Goal: Book appointment/travel/reservation

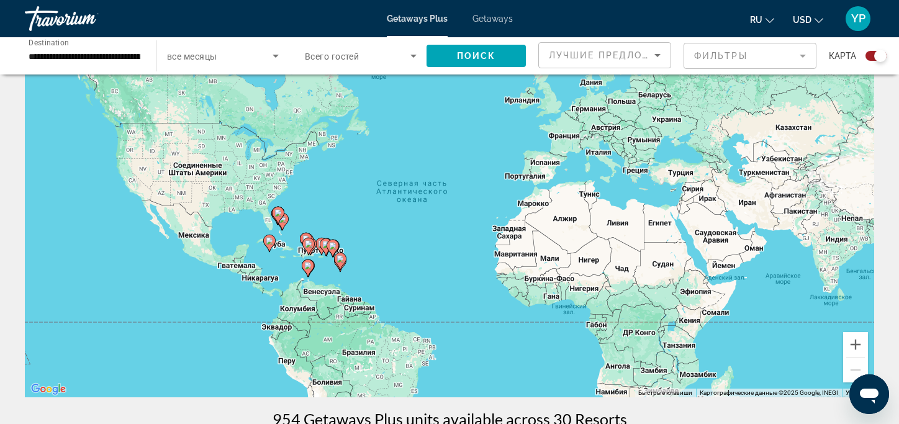
click at [74, 55] on input "**********" at bounding box center [85, 56] width 112 height 15
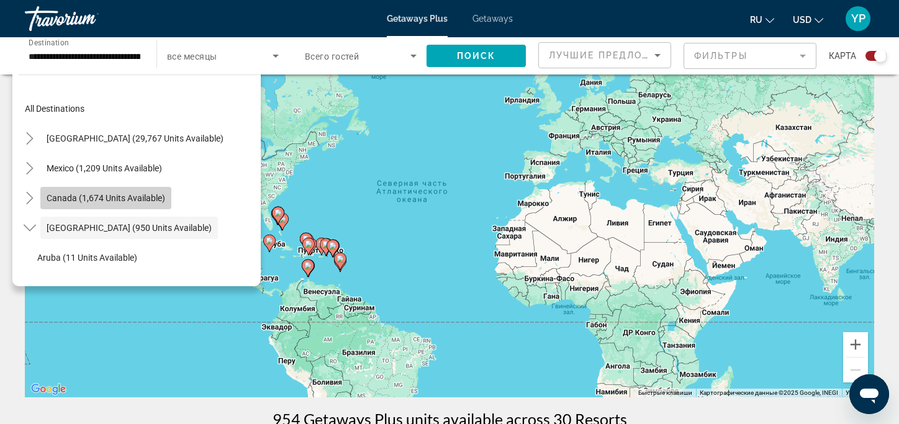
click at [111, 197] on span "Canada (1,674 units available)" at bounding box center [106, 198] width 119 height 10
type input "**********"
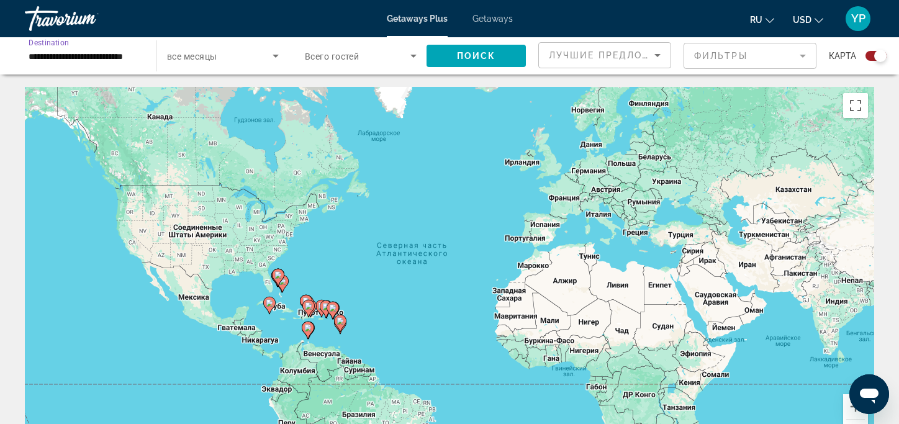
click at [276, 61] on icon "Search widget" at bounding box center [275, 55] width 15 height 15
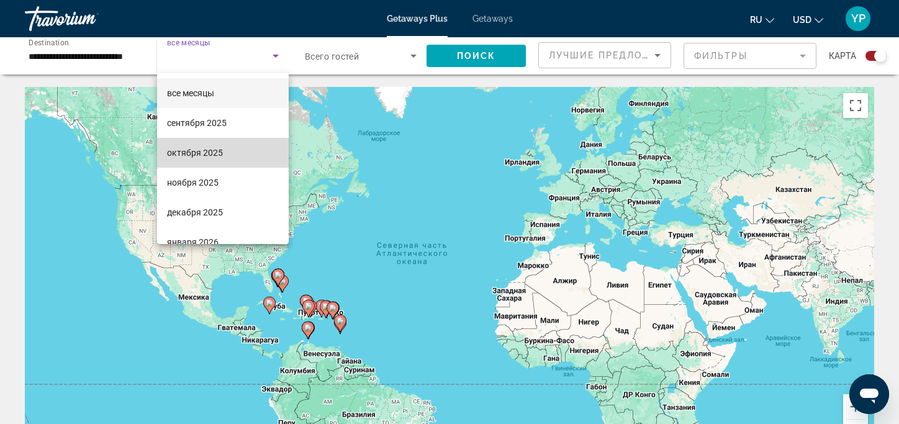
click at [231, 151] on mat-option "октября 2025" at bounding box center [223, 153] width 132 height 30
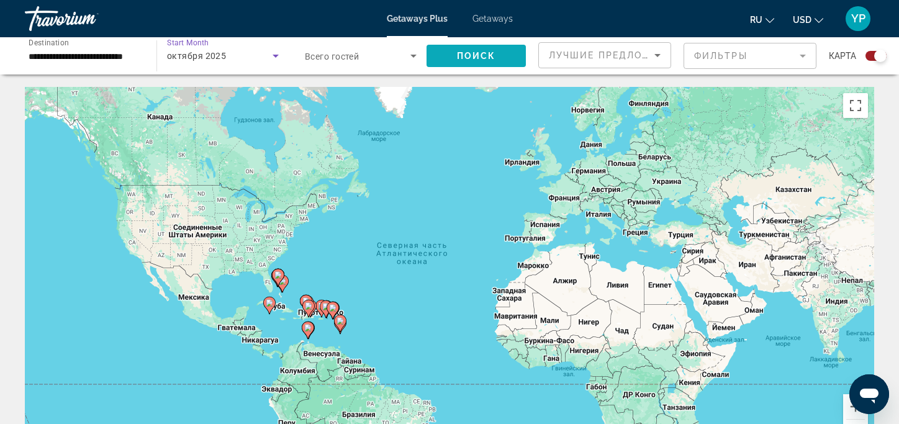
click at [499, 48] on span "Search widget" at bounding box center [475, 56] width 99 height 30
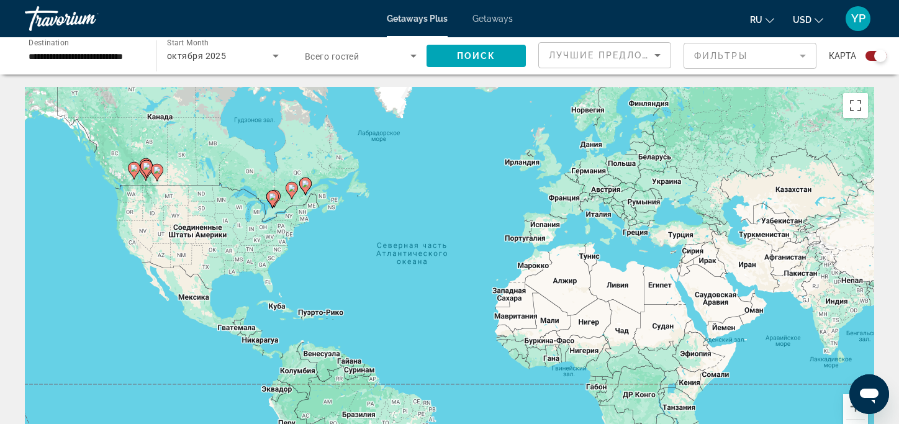
click at [276, 58] on icon "Search widget" at bounding box center [275, 55] width 15 height 15
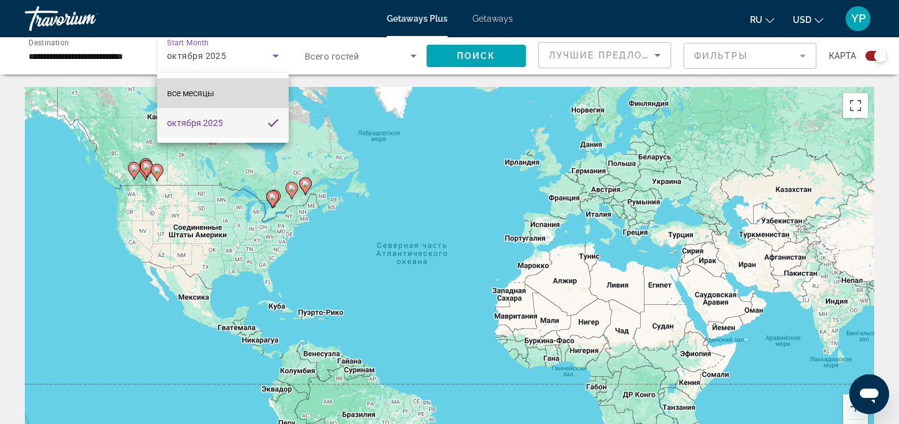
click at [258, 89] on mat-option "все месяцы" at bounding box center [223, 93] width 132 height 30
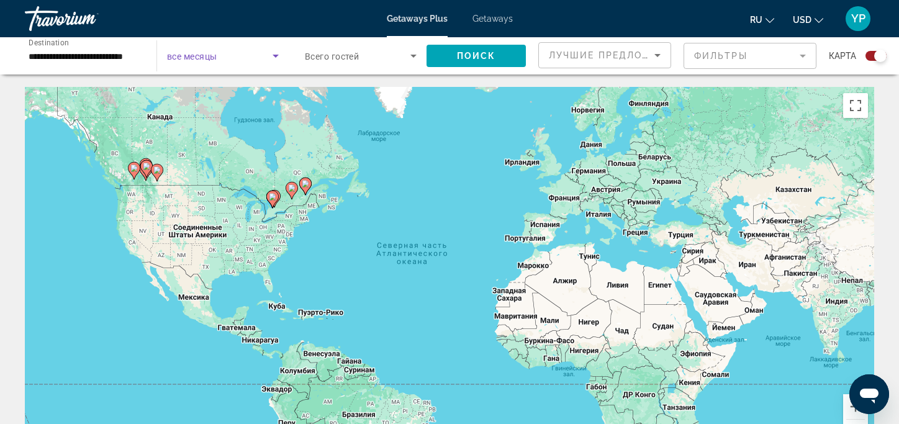
click at [273, 56] on icon "Search widget" at bounding box center [275, 55] width 15 height 15
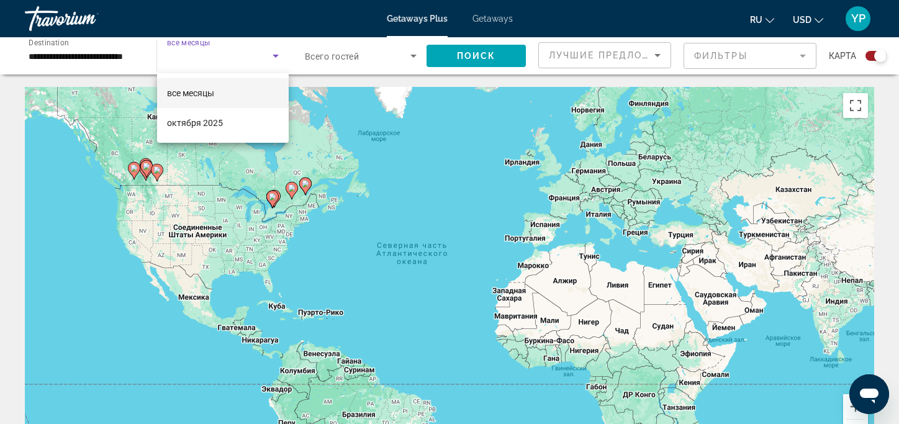
click at [257, 96] on mat-option "все месяцы" at bounding box center [223, 93] width 132 height 30
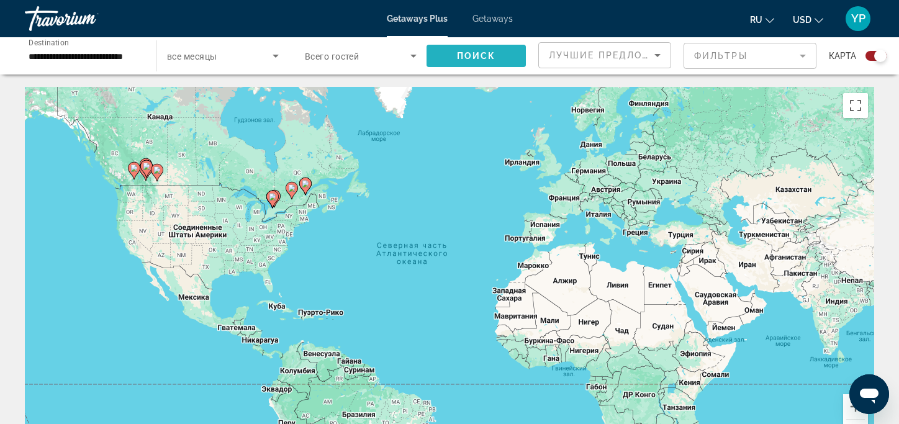
click at [472, 53] on span "Поиск" at bounding box center [476, 56] width 39 height 10
click at [67, 14] on div "Travorium" at bounding box center [87, 18] width 124 height 32
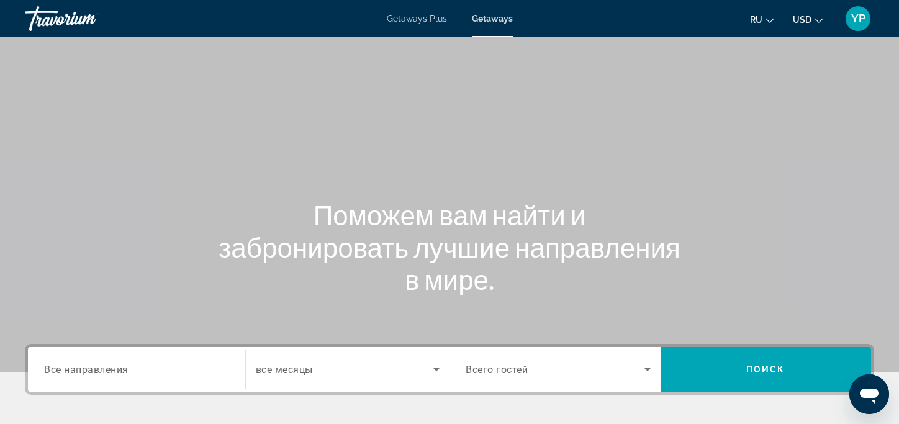
click at [48, 14] on div "Travorium" at bounding box center [87, 18] width 124 height 32
click at [421, 17] on span "Getaways Plus" at bounding box center [417, 19] width 60 height 10
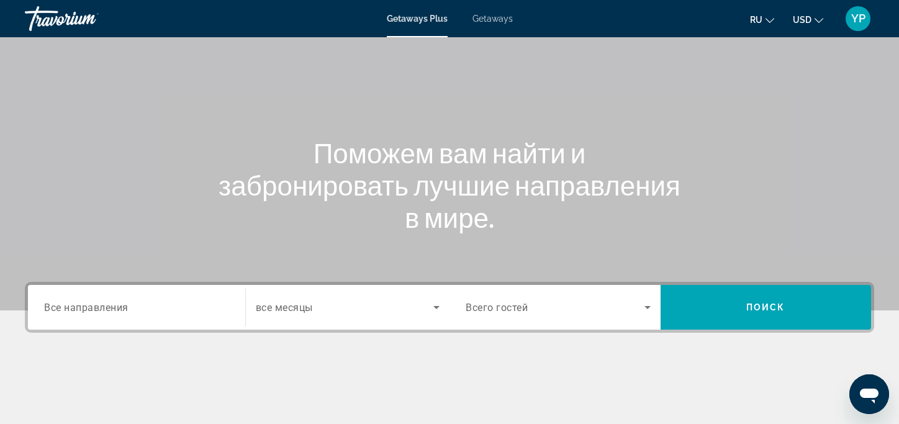
click at [115, 304] on span "Все направления" at bounding box center [86, 307] width 84 height 12
click at [115, 304] on input "Destination Все направления" at bounding box center [136, 307] width 185 height 15
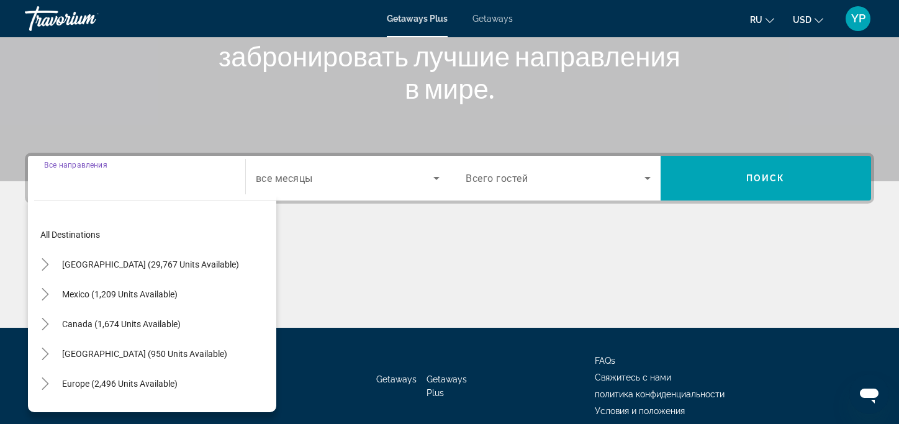
scroll to position [246, 0]
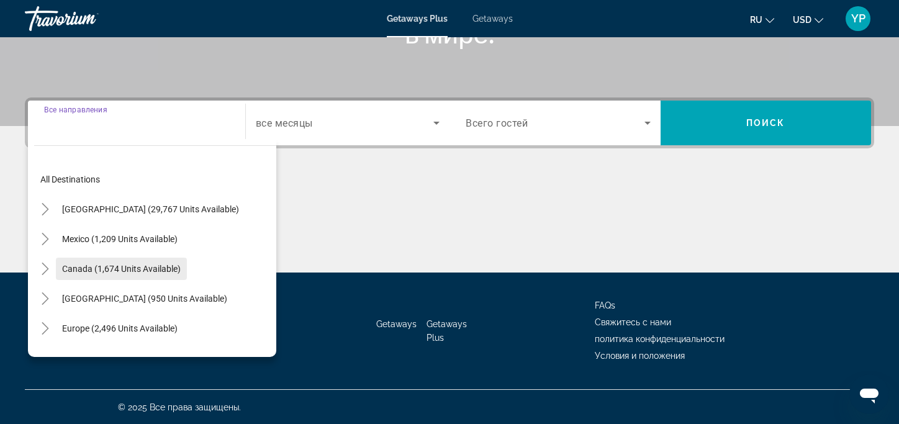
click at [117, 268] on span "Canada (1,674 units available)" at bounding box center [121, 269] width 119 height 10
type input "**********"
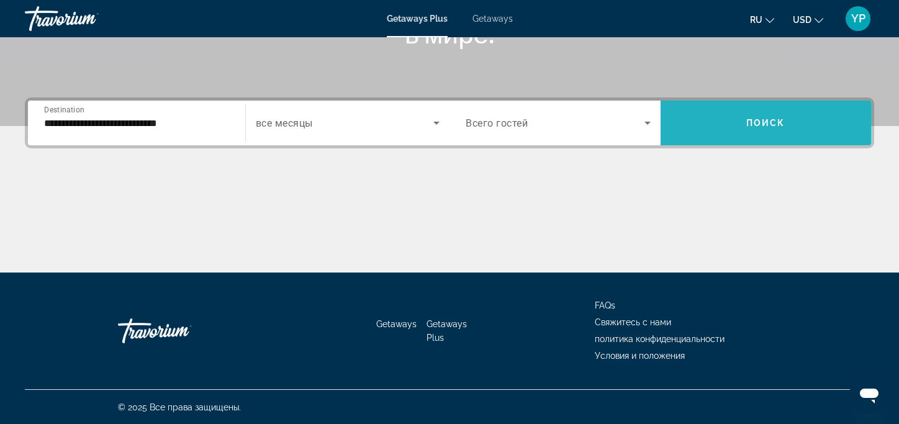
click at [795, 114] on span "Search widget" at bounding box center [765, 123] width 211 height 30
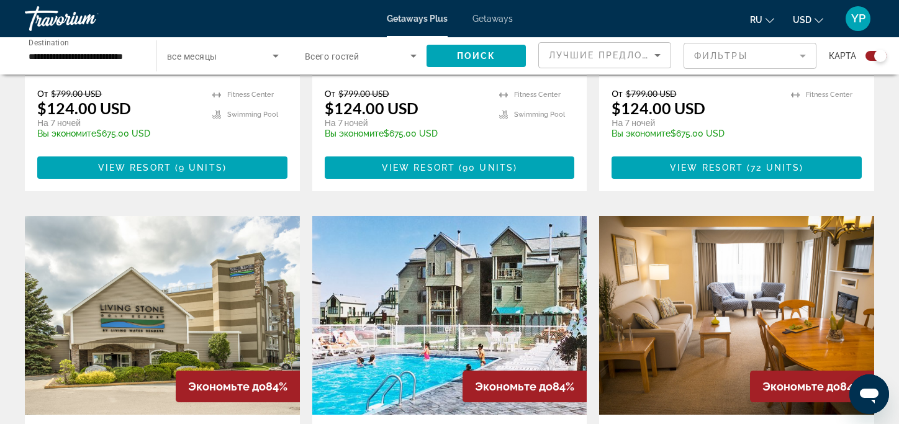
scroll to position [869, 0]
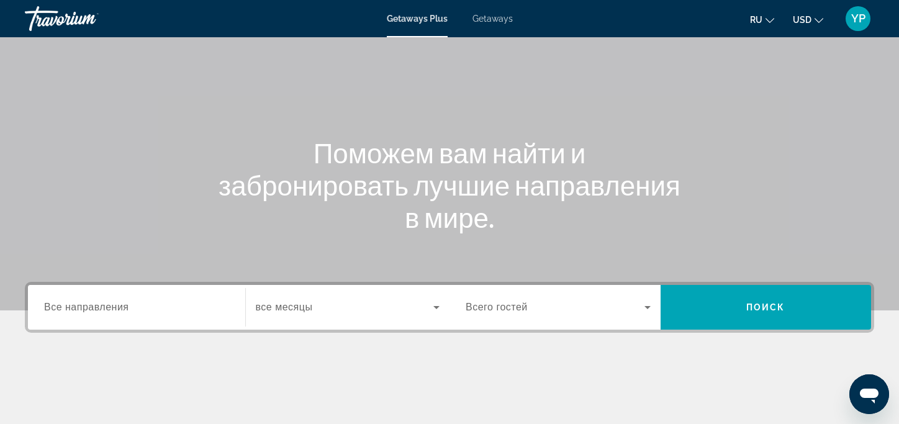
scroll to position [246, 0]
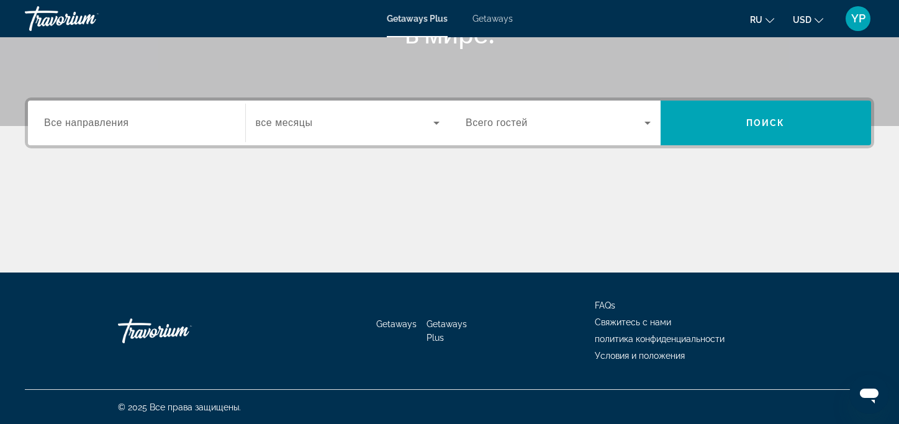
click at [148, 126] on input "Destination Все направления" at bounding box center [136, 123] width 185 height 15
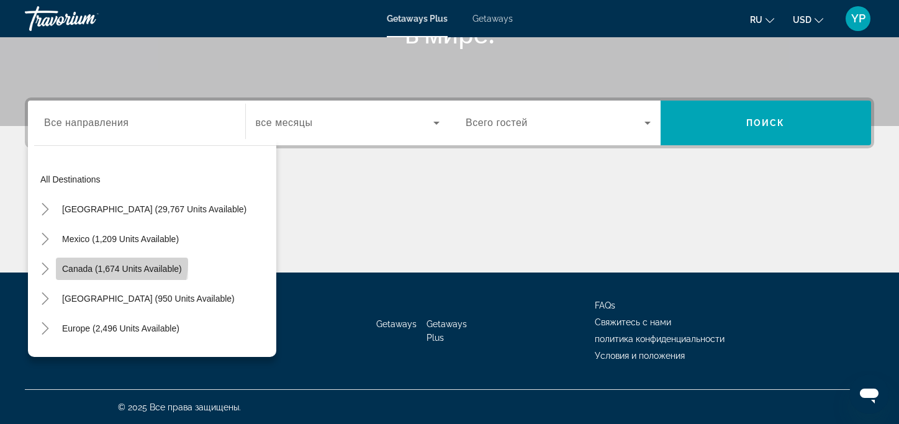
click at [105, 262] on span "Search widget" at bounding box center [122, 269] width 132 height 30
type input "**********"
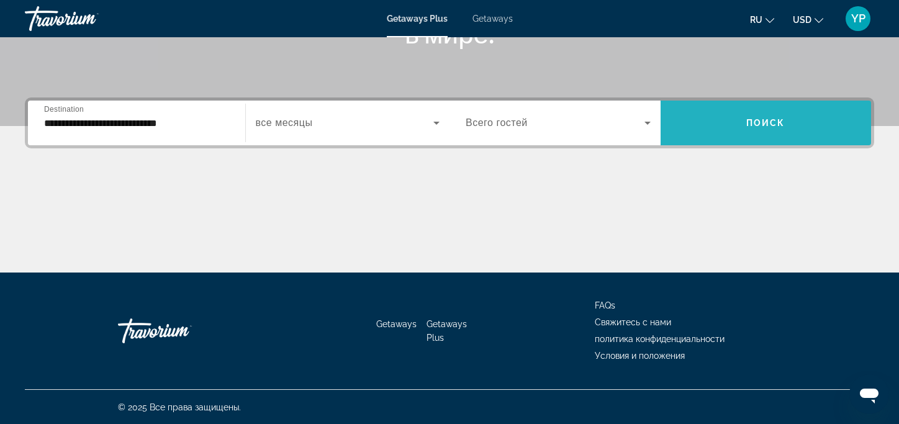
click at [753, 125] on span "Поиск" at bounding box center [765, 123] width 39 height 10
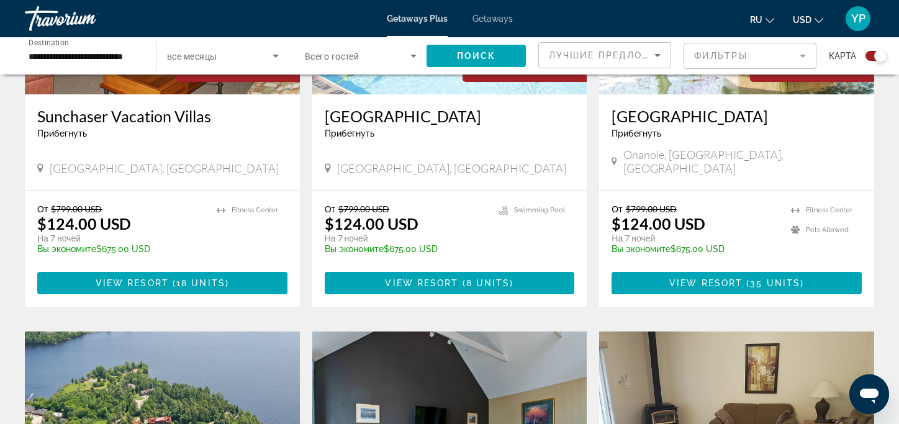
scroll to position [1489, 0]
